Goal: Task Accomplishment & Management: Use online tool/utility

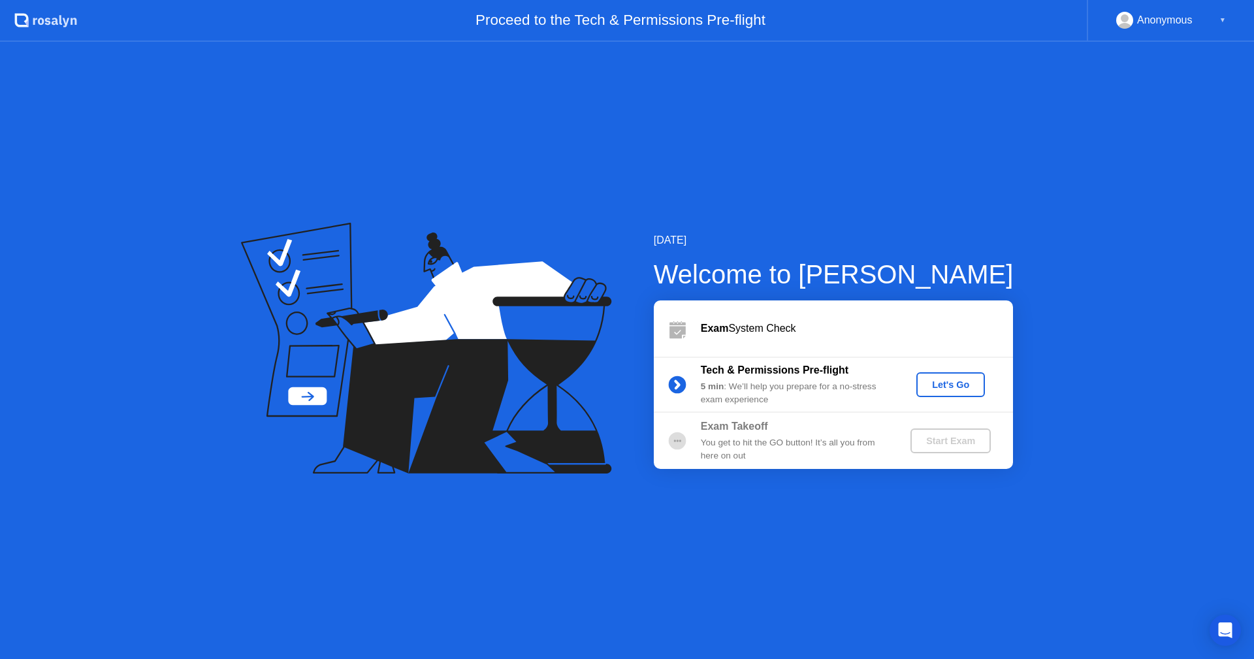
click at [744, 315] on div "Exam System Check" at bounding box center [833, 328] width 359 height 56
click at [700, 330] on div at bounding box center [677, 328] width 47 height 26
click at [949, 386] on div "Let's Go" at bounding box center [950, 384] width 58 height 10
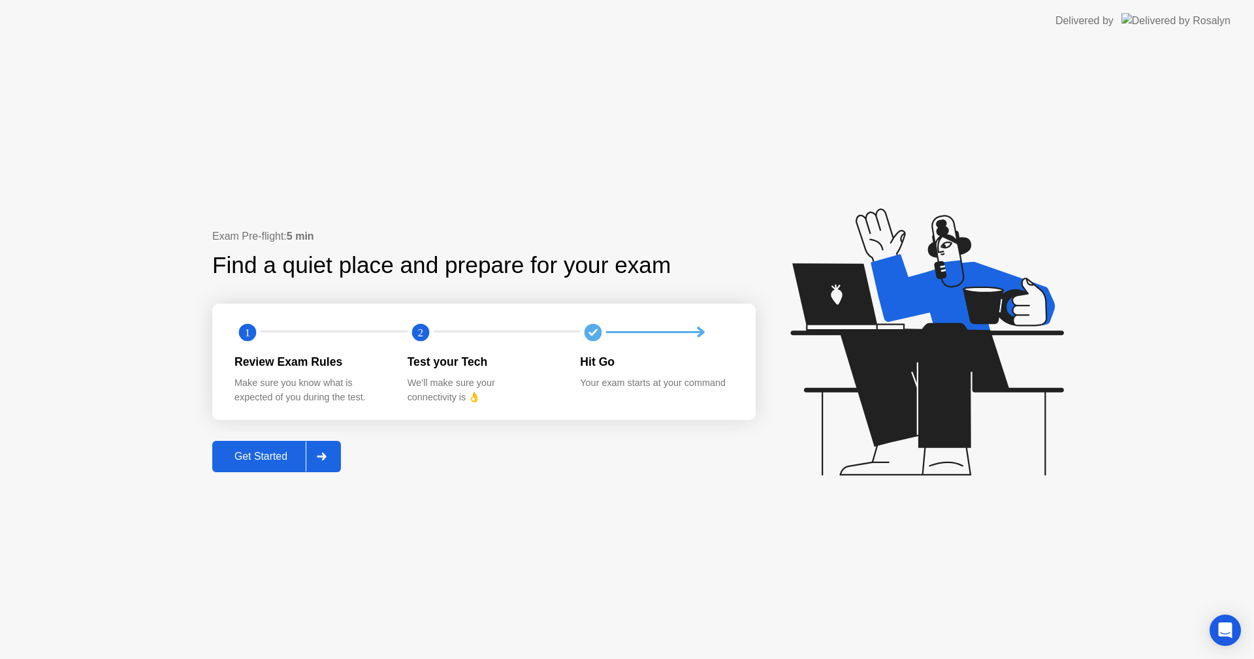
click at [273, 453] on div "Get Started" at bounding box center [260, 457] width 89 height 12
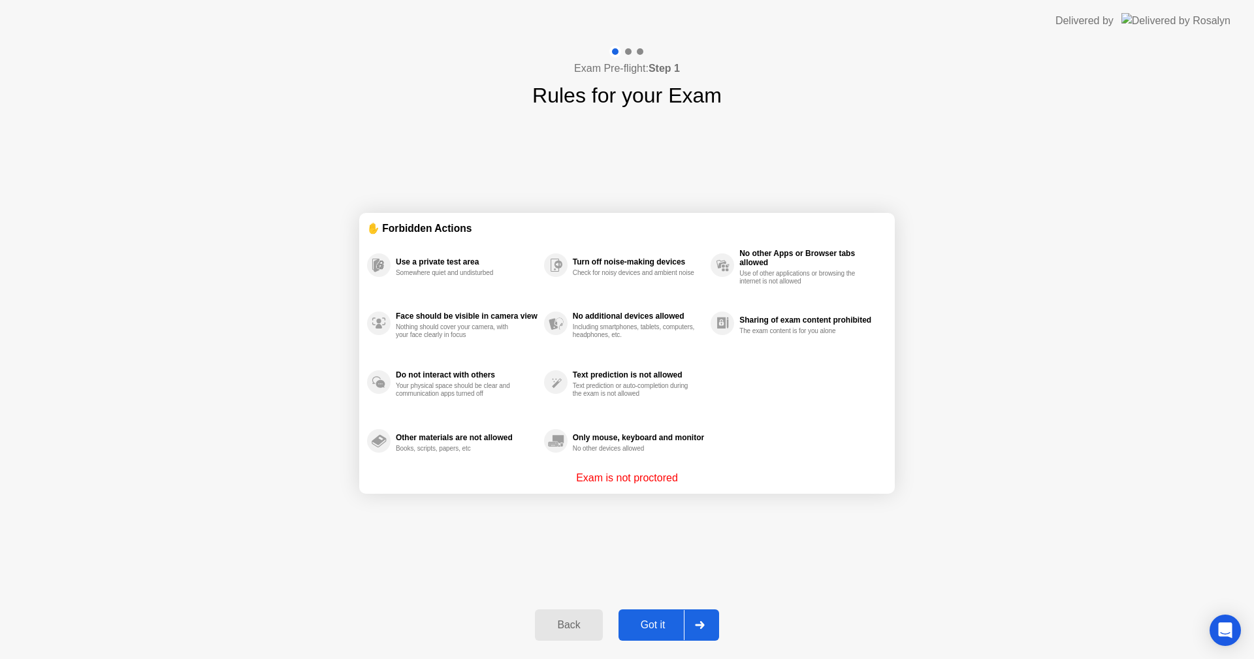
click at [661, 615] on button "Got it" at bounding box center [668, 624] width 101 height 31
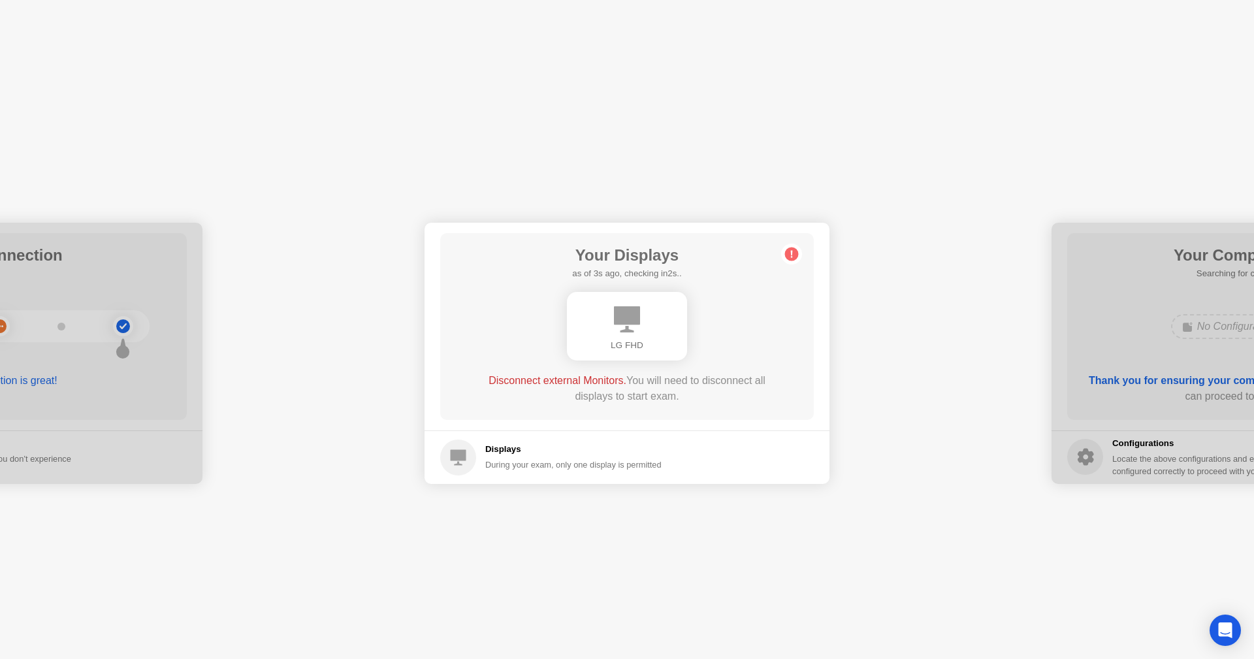
click at [202, 481] on div at bounding box center [0, 353] width 405 height 261
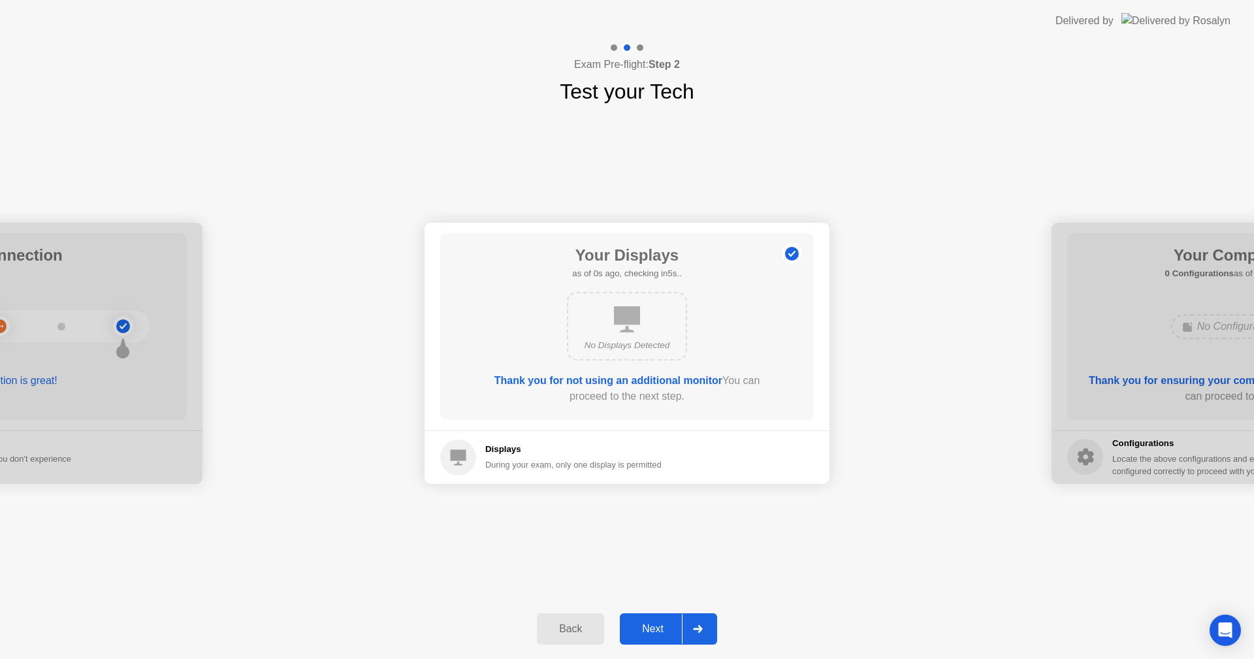
click at [666, 630] on div "Next" at bounding box center [653, 629] width 58 height 12
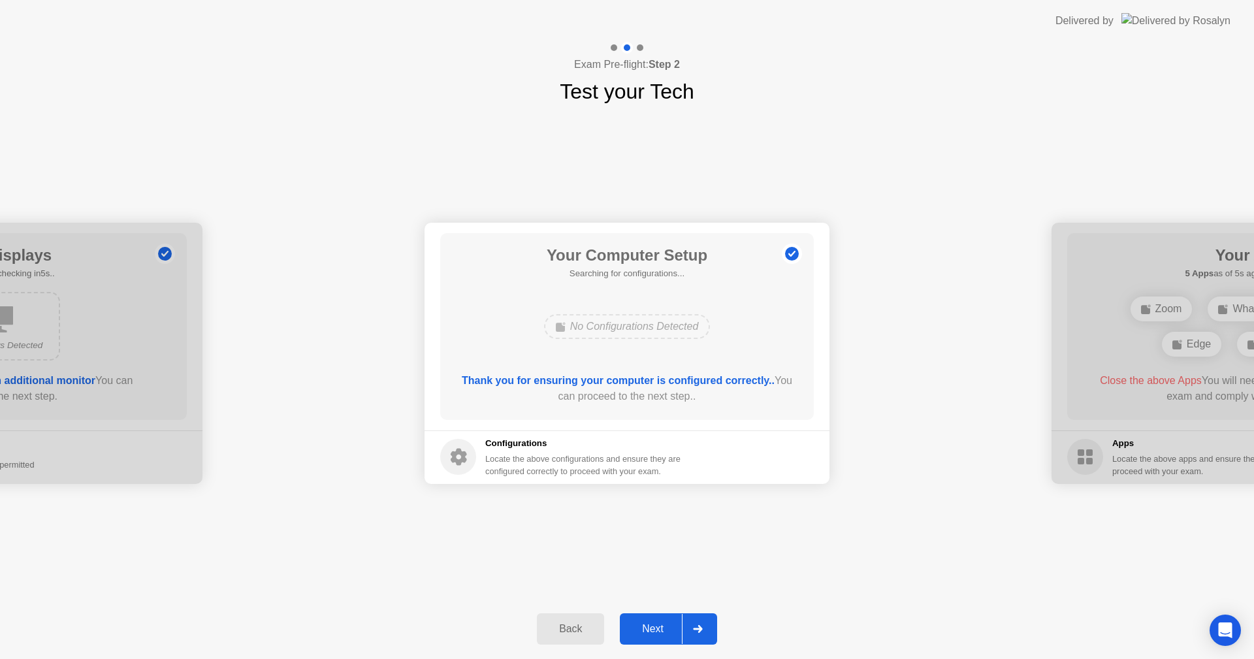
click at [675, 321] on div "No Configurations Detected" at bounding box center [627, 326] width 167 height 25
click at [676, 624] on div "Next" at bounding box center [653, 629] width 58 height 12
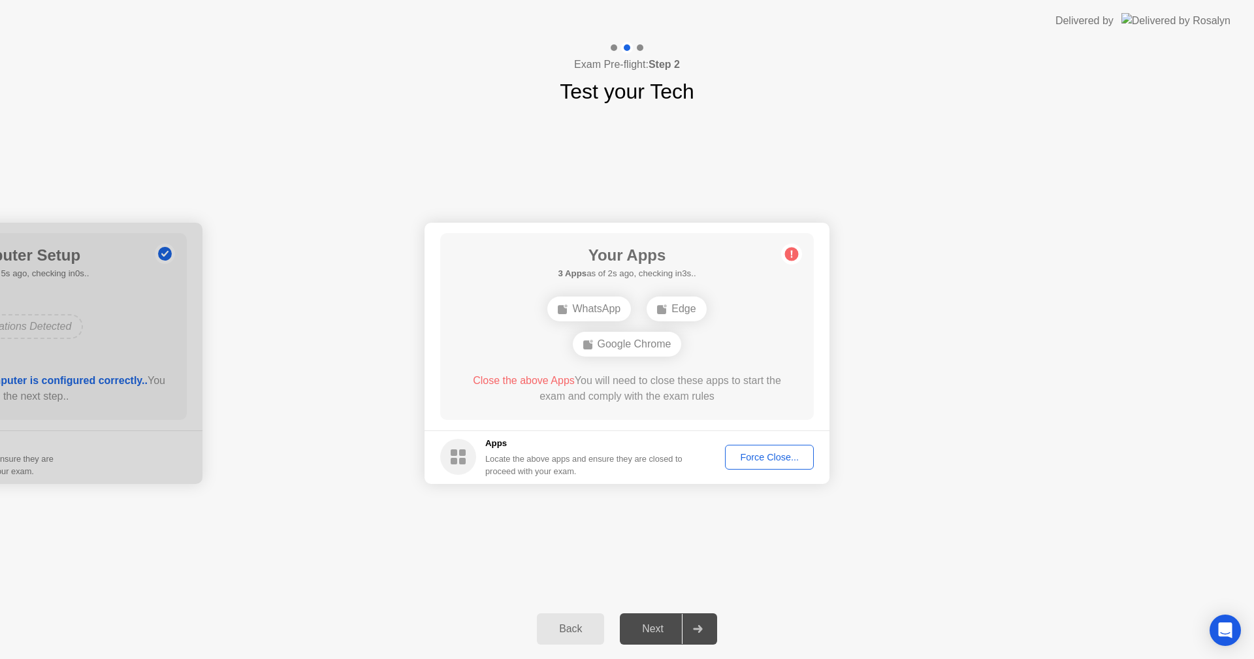
click at [728, 319] on div "WhatsApp Edge Google Chrome" at bounding box center [626, 326] width 299 height 71
click at [673, 357] on div "WhatsApp Edge Google Chrome" at bounding box center [626, 326] width 299 height 71
click at [749, 467] on button "Force Close..." at bounding box center [769, 457] width 89 height 25
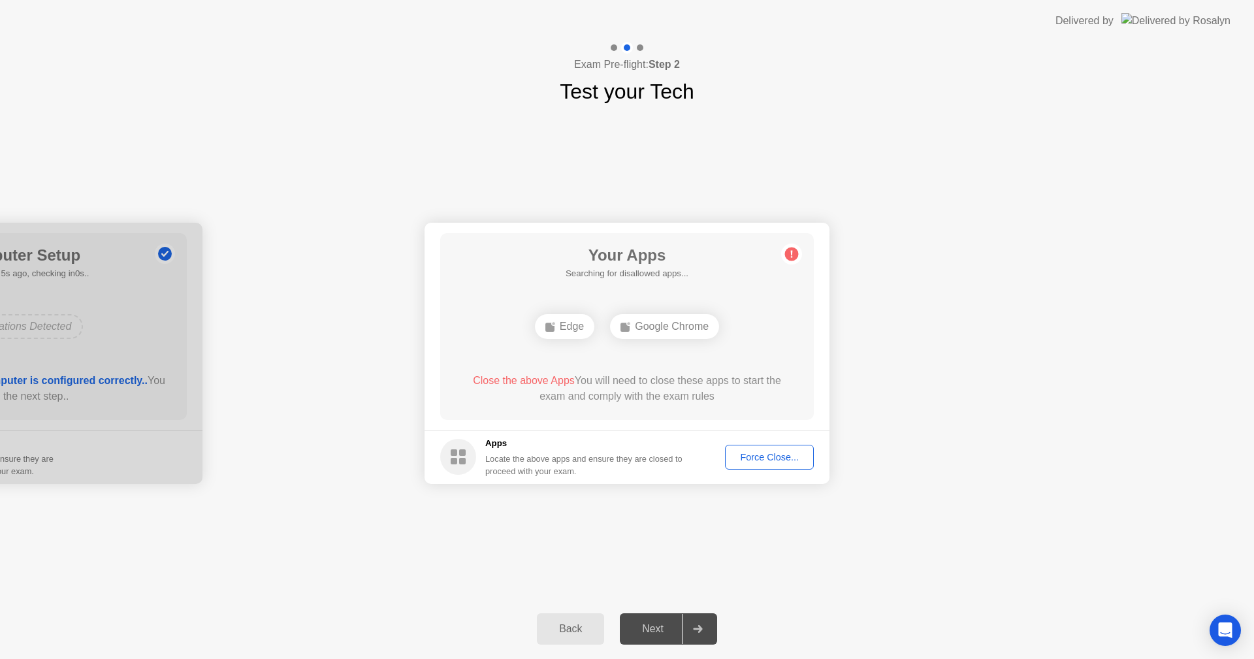
click at [545, 325] on rect at bounding box center [549, 327] width 9 height 9
click at [524, 381] on span "Close the above Apps" at bounding box center [524, 380] width 102 height 11
click at [558, 325] on div "Edge" at bounding box center [564, 326] width 59 height 25
click at [892, 513] on div "Your Connection Your connection is great! Connection Checking your connection t…" at bounding box center [627, 353] width 1254 height 492
click at [624, 331] on div "Edge" at bounding box center [626, 326] width 59 height 25
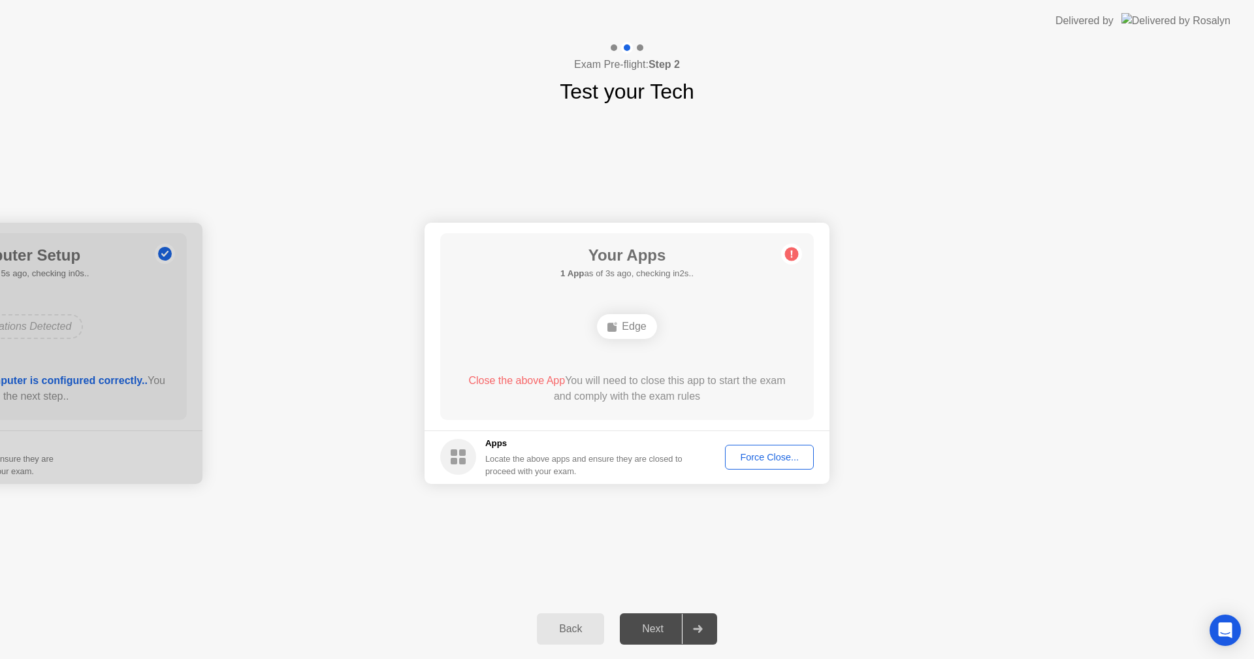
click at [769, 470] on footer "Apps Locate the above apps and ensure they are closed to proceed with your exam…" at bounding box center [626, 457] width 405 height 54
click at [782, 462] on div "Force Close..." at bounding box center [769, 457] width 80 height 10
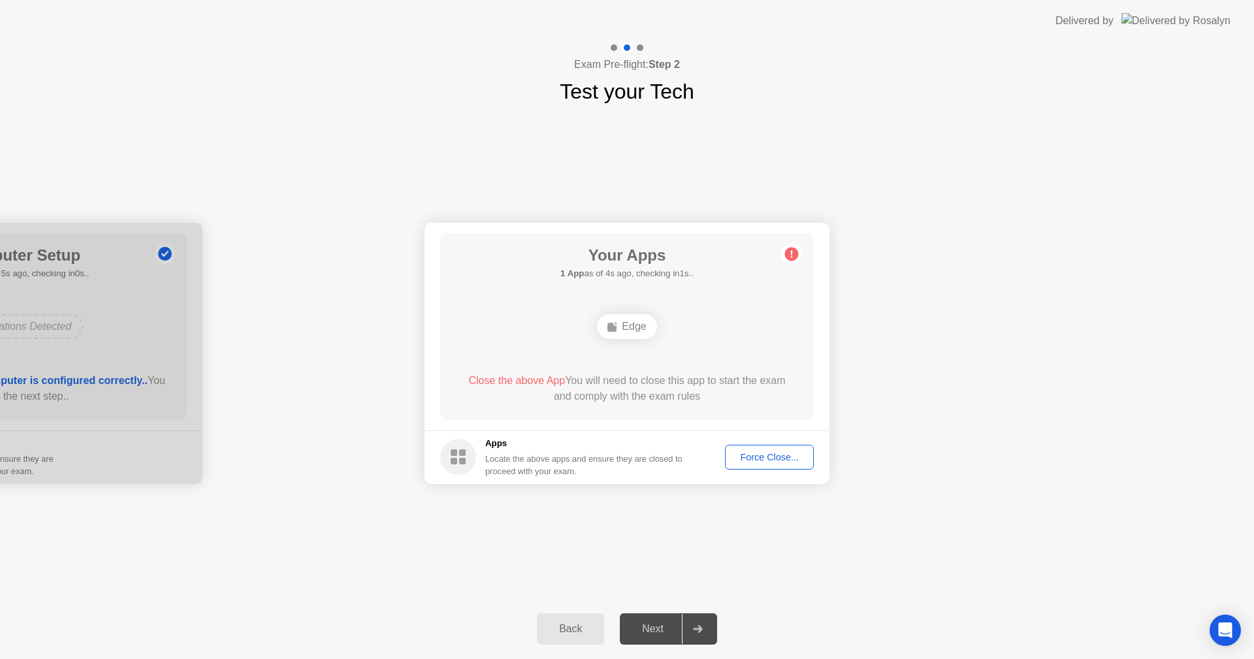
click at [728, 197] on div "Your Connection Your connection is great! Connection Checking your connection t…" at bounding box center [627, 353] width 1254 height 492
click at [786, 244] on icon at bounding box center [791, 254] width 21 height 21
drag, startPoint x: 955, startPoint y: 293, endPoint x: 989, endPoint y: 288, distance: 33.7
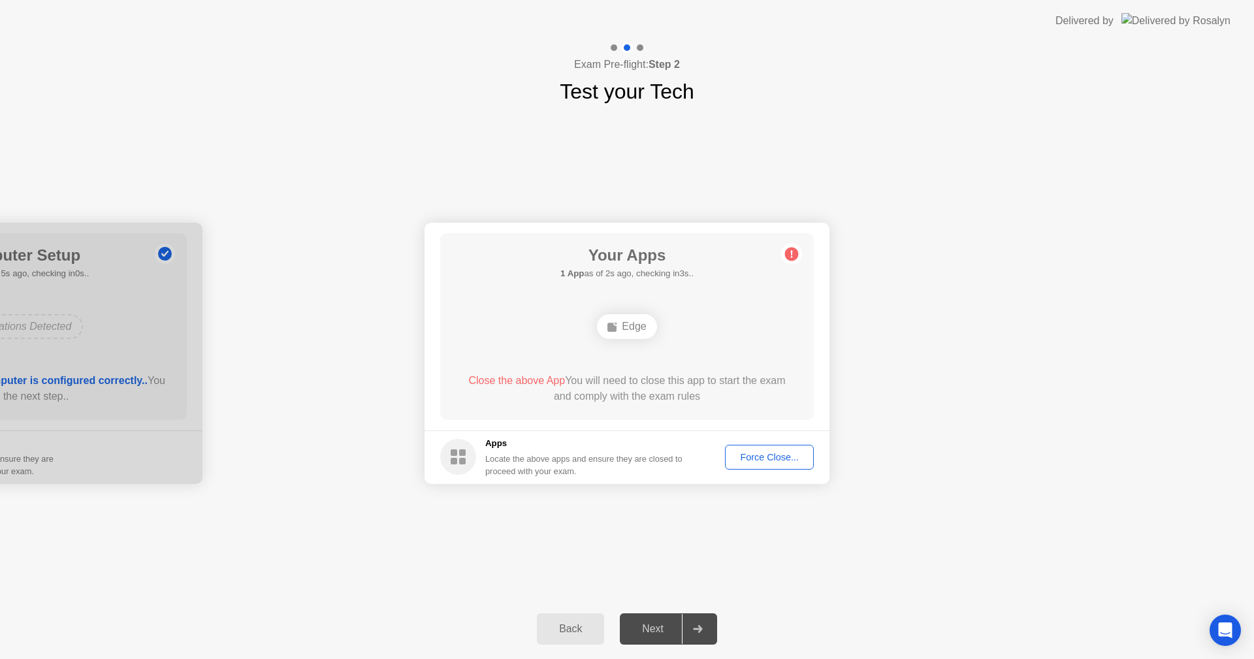
click at [960, 621] on div "Back Next" at bounding box center [627, 629] width 1254 height 60
click at [663, 456] on div "Locate the above apps and ensure they are closed to proceed with your exam." at bounding box center [584, 465] width 198 height 25
click at [666, 359] on div "Your Apps 1 App as of 2s ago, checking in3s.. Edge Close the above App You will…" at bounding box center [627, 326] width 374 height 187
click at [636, 328] on div "Edge" at bounding box center [626, 326] width 59 height 25
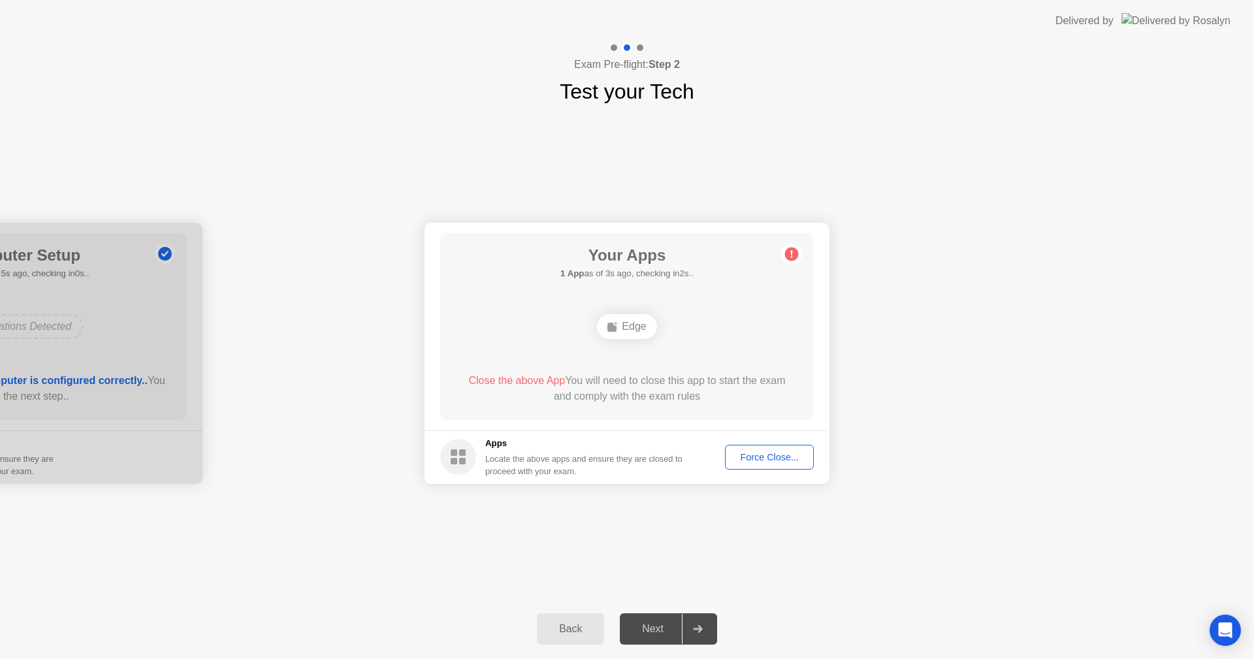
click at [787, 462] on div "Force Close..." at bounding box center [769, 457] width 80 height 10
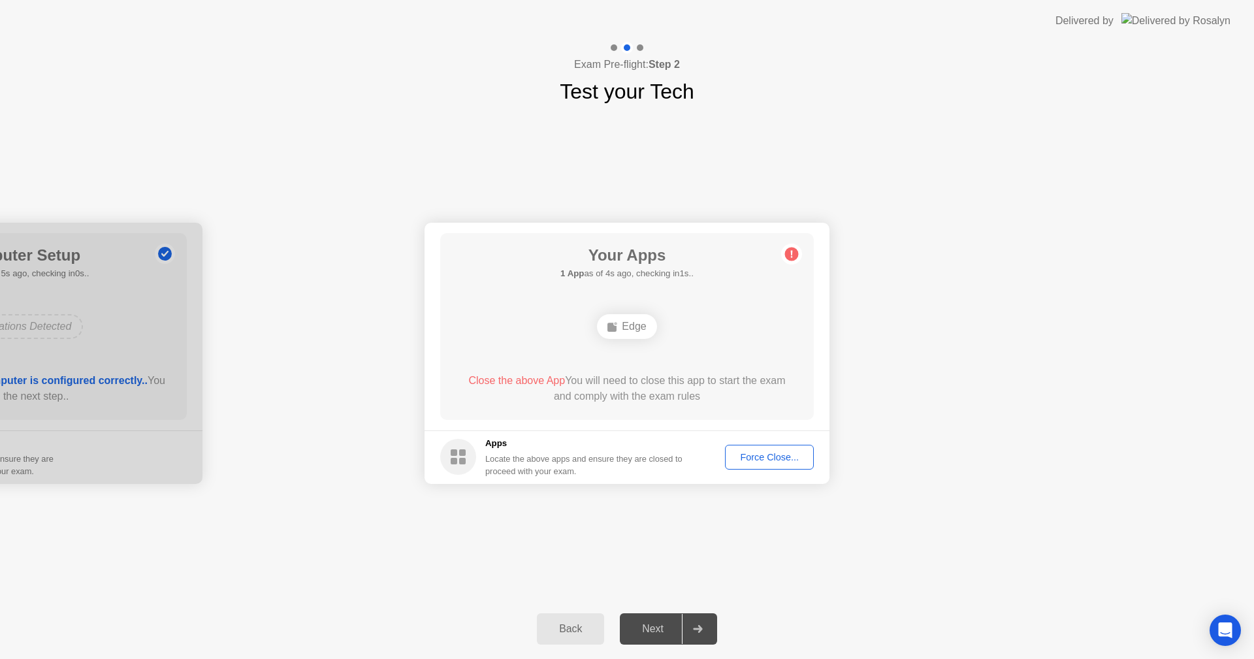
click at [796, 458] on div "Force Close..." at bounding box center [769, 457] width 80 height 10
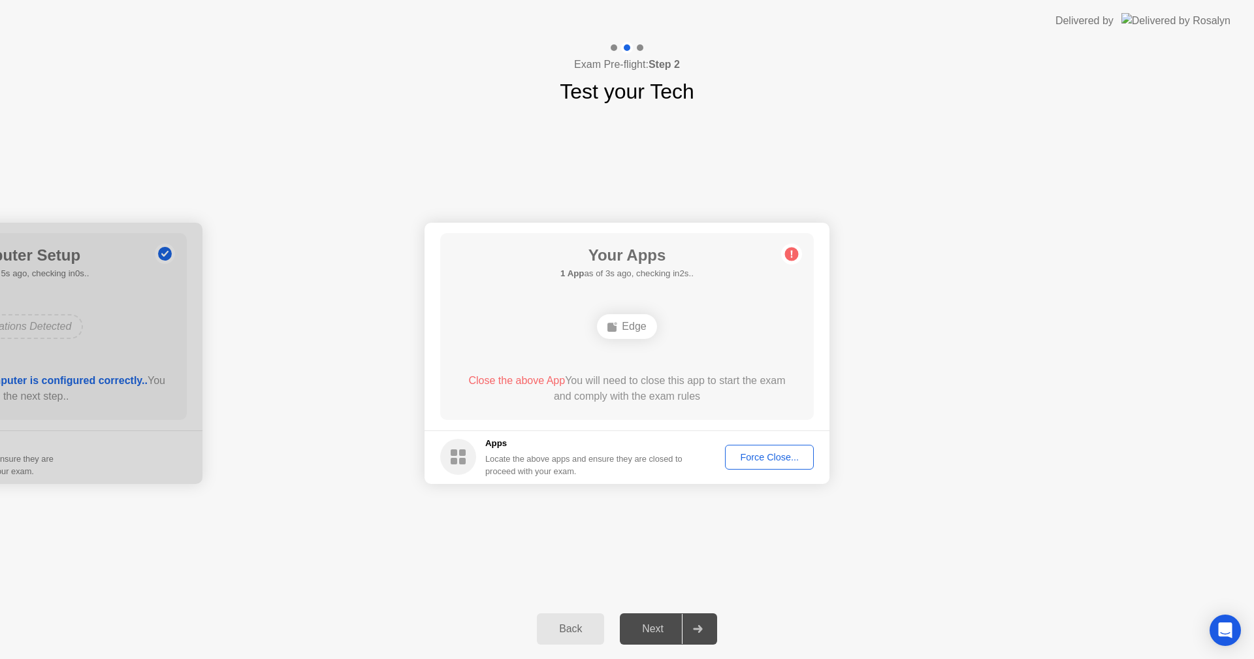
click at [622, 326] on div "Edge" at bounding box center [626, 326] width 59 height 25
click at [551, 370] on div "Your Apps 1 App as of 4s ago, checking in1s.. Edge Close the above App You will…" at bounding box center [627, 326] width 374 height 187
drag, startPoint x: 554, startPoint y: 365, endPoint x: 535, endPoint y: 376, distance: 22.0
click at [554, 366] on div "Your Apps 1 App as of 4s ago, checking in1s.. Edge Close the above App You will…" at bounding box center [627, 326] width 374 height 187
drag, startPoint x: 526, startPoint y: 382, endPoint x: 522, endPoint y: 387, distance: 6.9
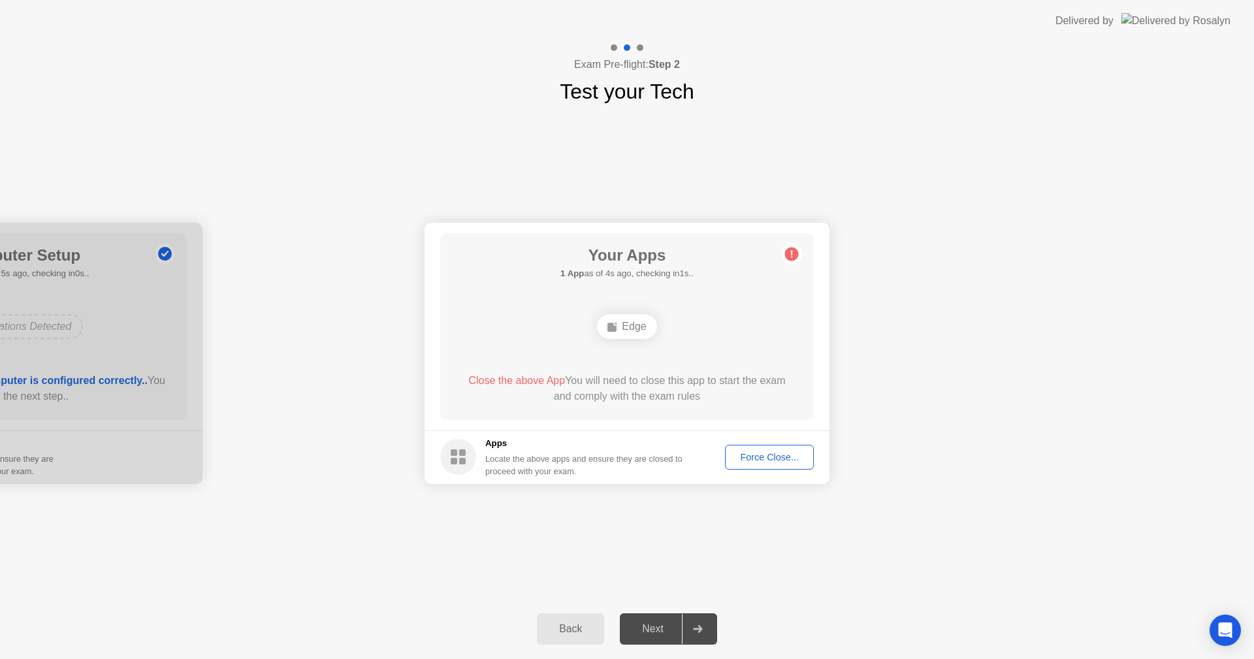
click at [526, 382] on span "Close the above App" at bounding box center [516, 380] width 97 height 11
drag, startPoint x: 463, startPoint y: 462, endPoint x: 472, endPoint y: 457, distance: 10.2
click at [466, 462] on rect at bounding box center [462, 461] width 7 height 7
click at [791, 249] on circle at bounding box center [792, 254] width 14 height 14
click at [1152, 167] on div "Your Connection Your connection is great! Connection Checking your connection t…" at bounding box center [627, 353] width 1254 height 492
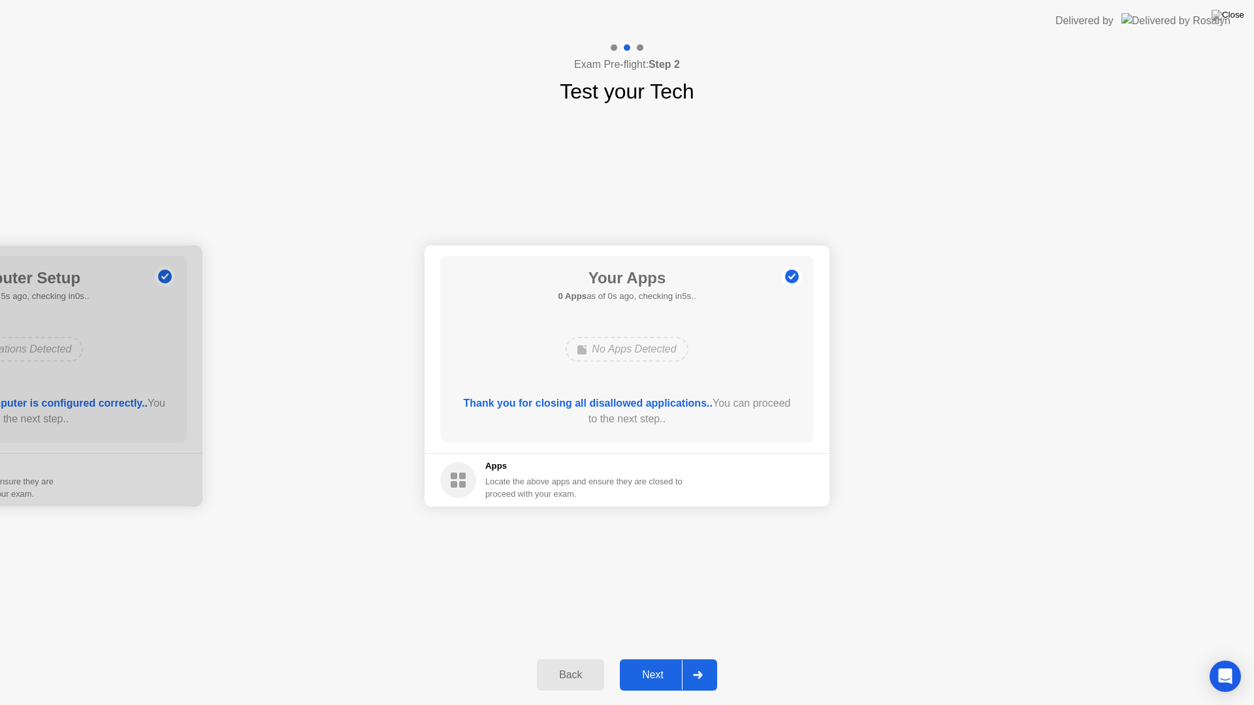
click at [637, 334] on div "No Apps Detected" at bounding box center [626, 349] width 299 height 35
click at [665, 658] on div "Next" at bounding box center [653, 675] width 58 height 12
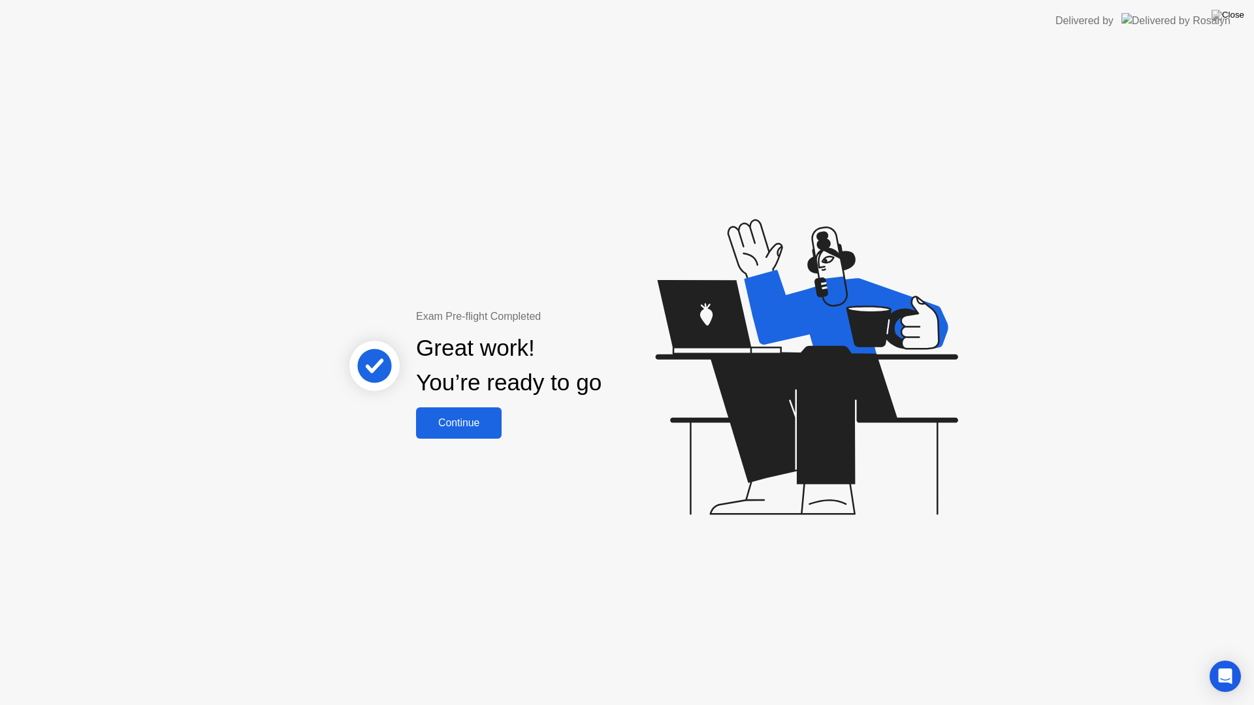
click at [454, 429] on div "Continue" at bounding box center [459, 423] width 78 height 12
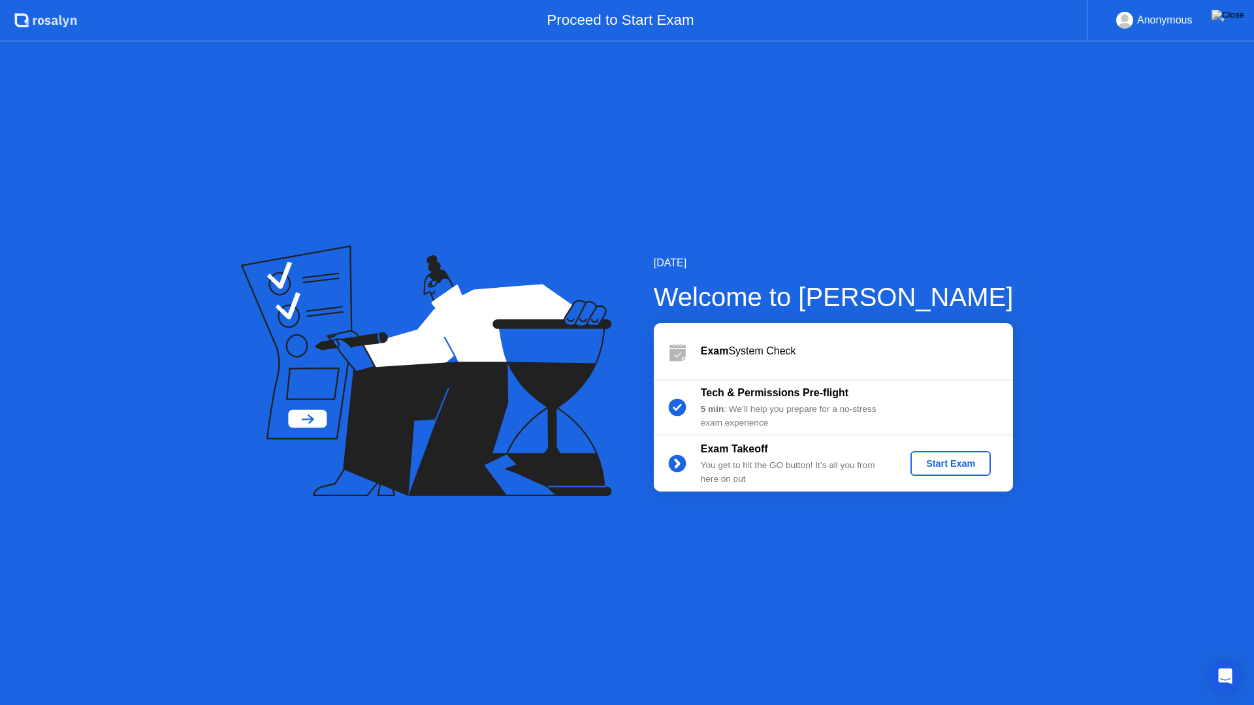
click at [684, 345] on icon at bounding box center [677, 351] width 26 height 26
click at [962, 469] on div "Start Exam" at bounding box center [950, 463] width 70 height 10
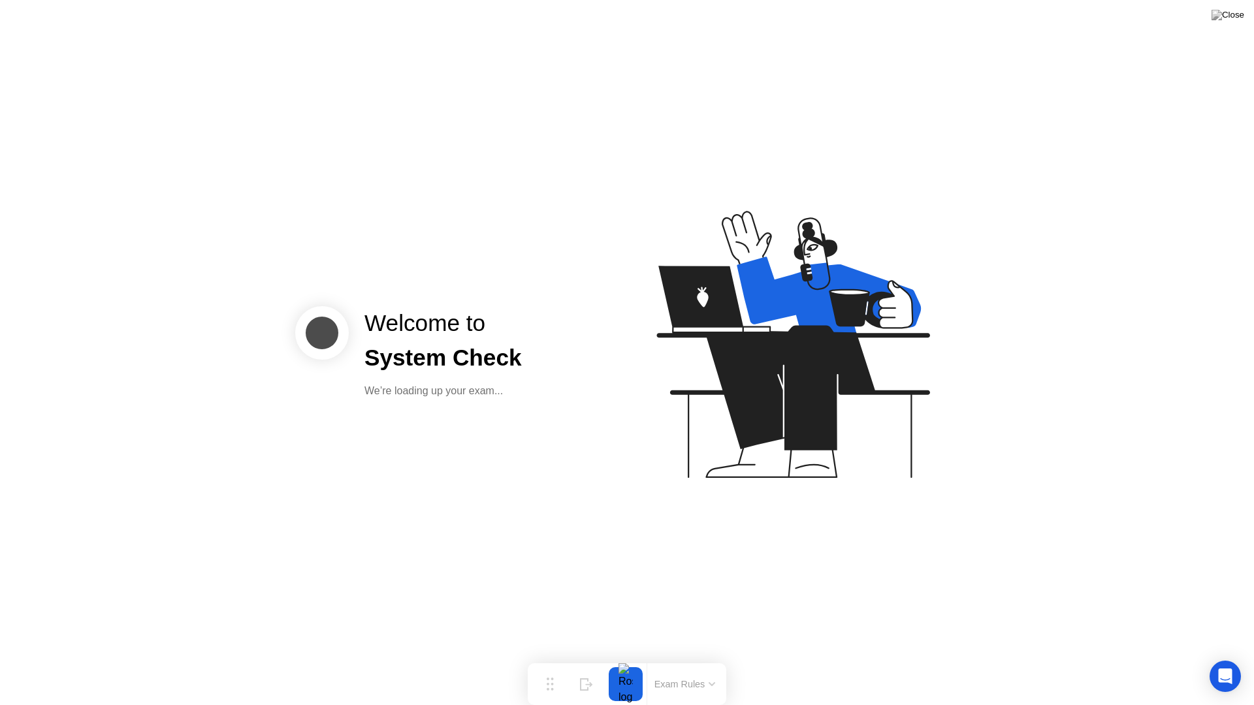
click at [660, 434] on icon at bounding box center [790, 350] width 337 height 334
click at [424, 299] on div "Welcome to System Check We’re loading up your exam..." at bounding box center [627, 352] width 1254 height 705
click at [304, 345] on div at bounding box center [322, 333] width 54 height 54
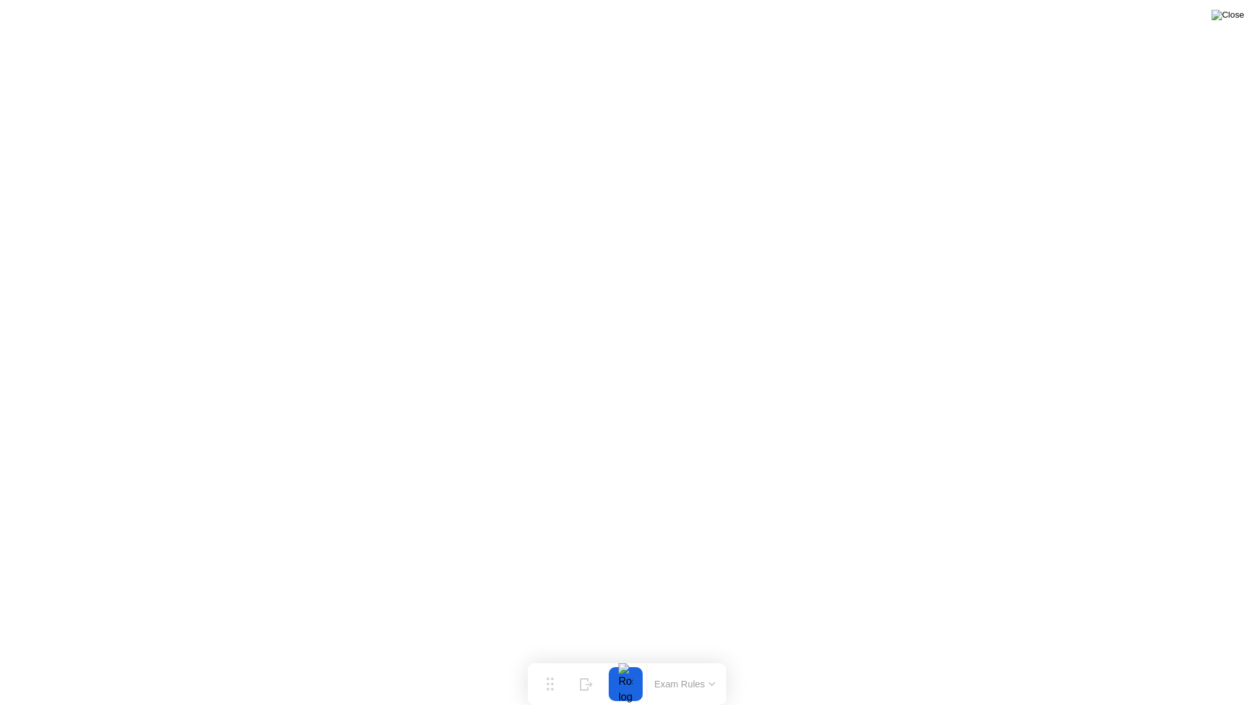
click at [1235, 14] on img at bounding box center [1227, 15] width 33 height 10
click at [1155, 658] on button "End Proctoring Session" at bounding box center [1146, 668] width 153 height 31
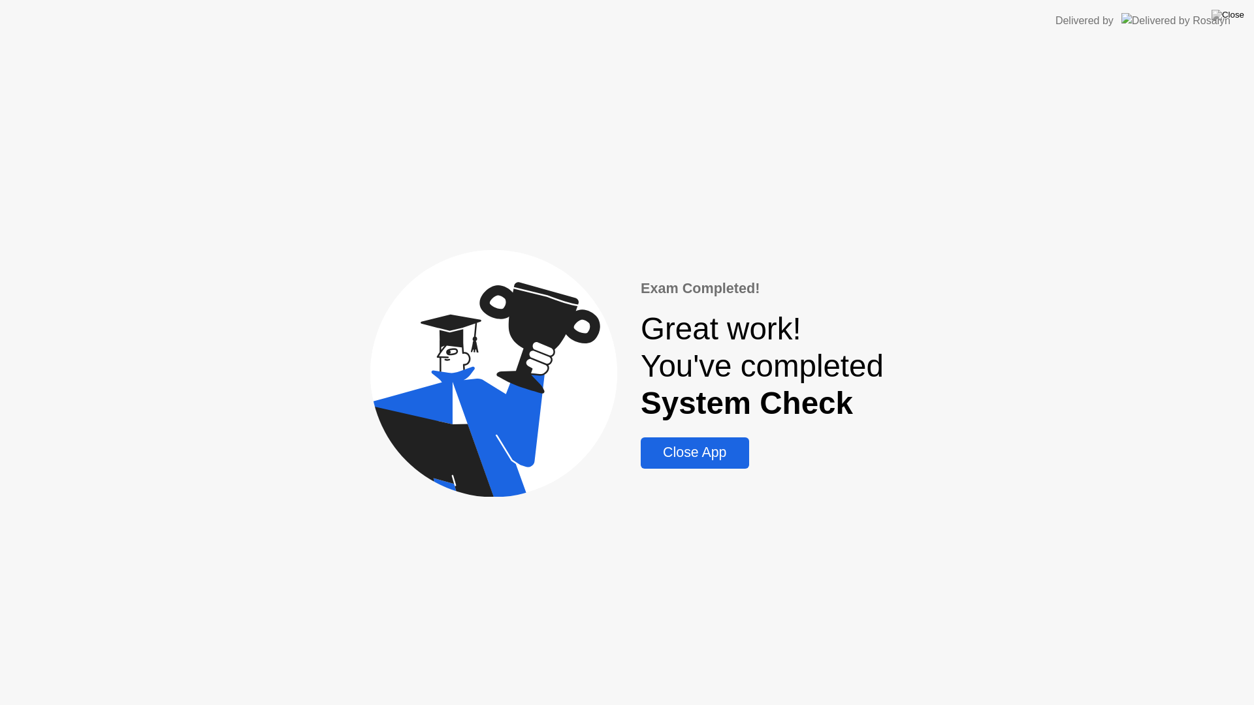
click at [712, 453] on div "Close App" at bounding box center [694, 453] width 100 height 16
